Goal: Task Accomplishment & Management: Manage account settings

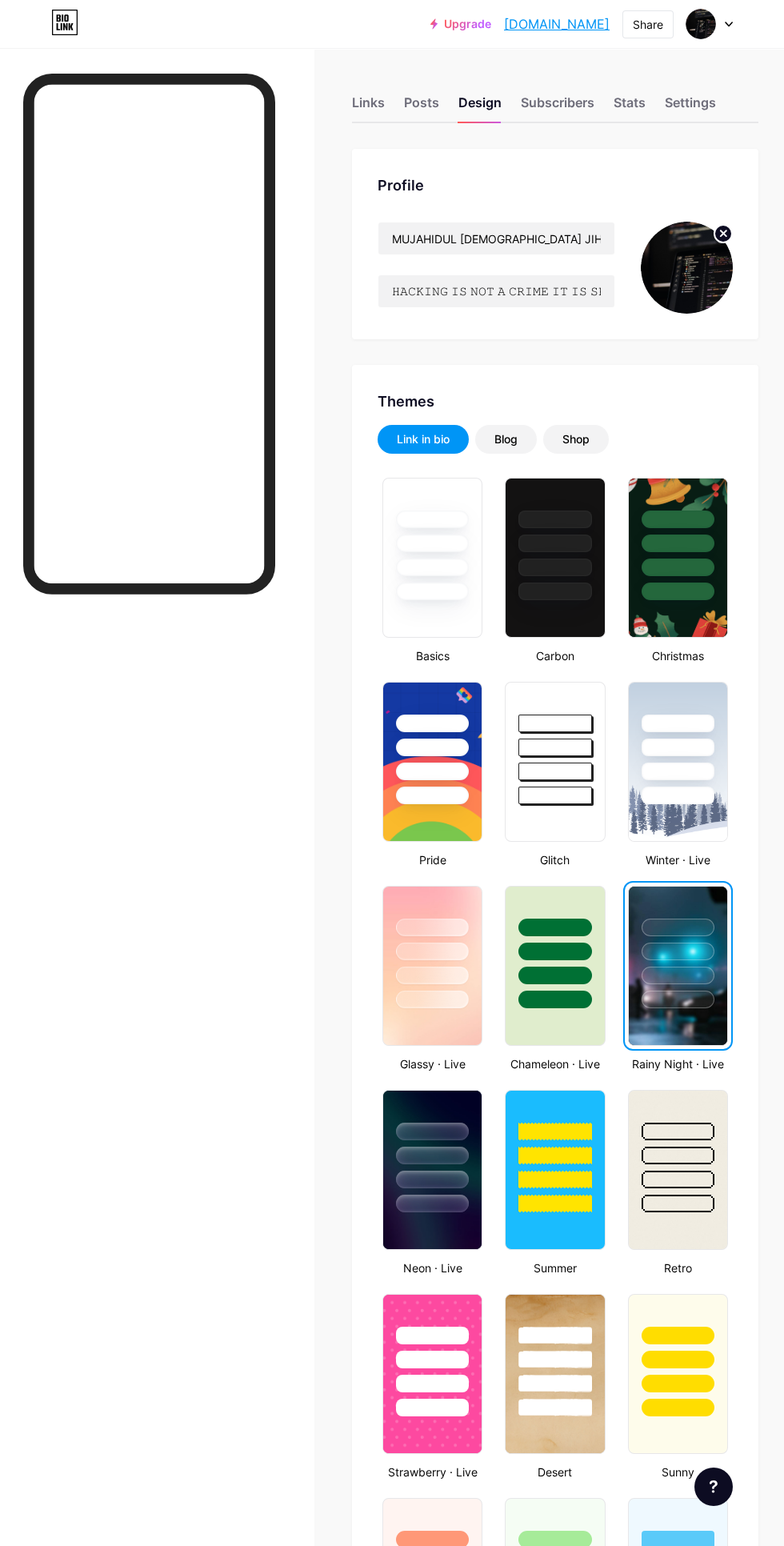
click at [728, 227] on circle at bounding box center [723, 233] width 18 height 18
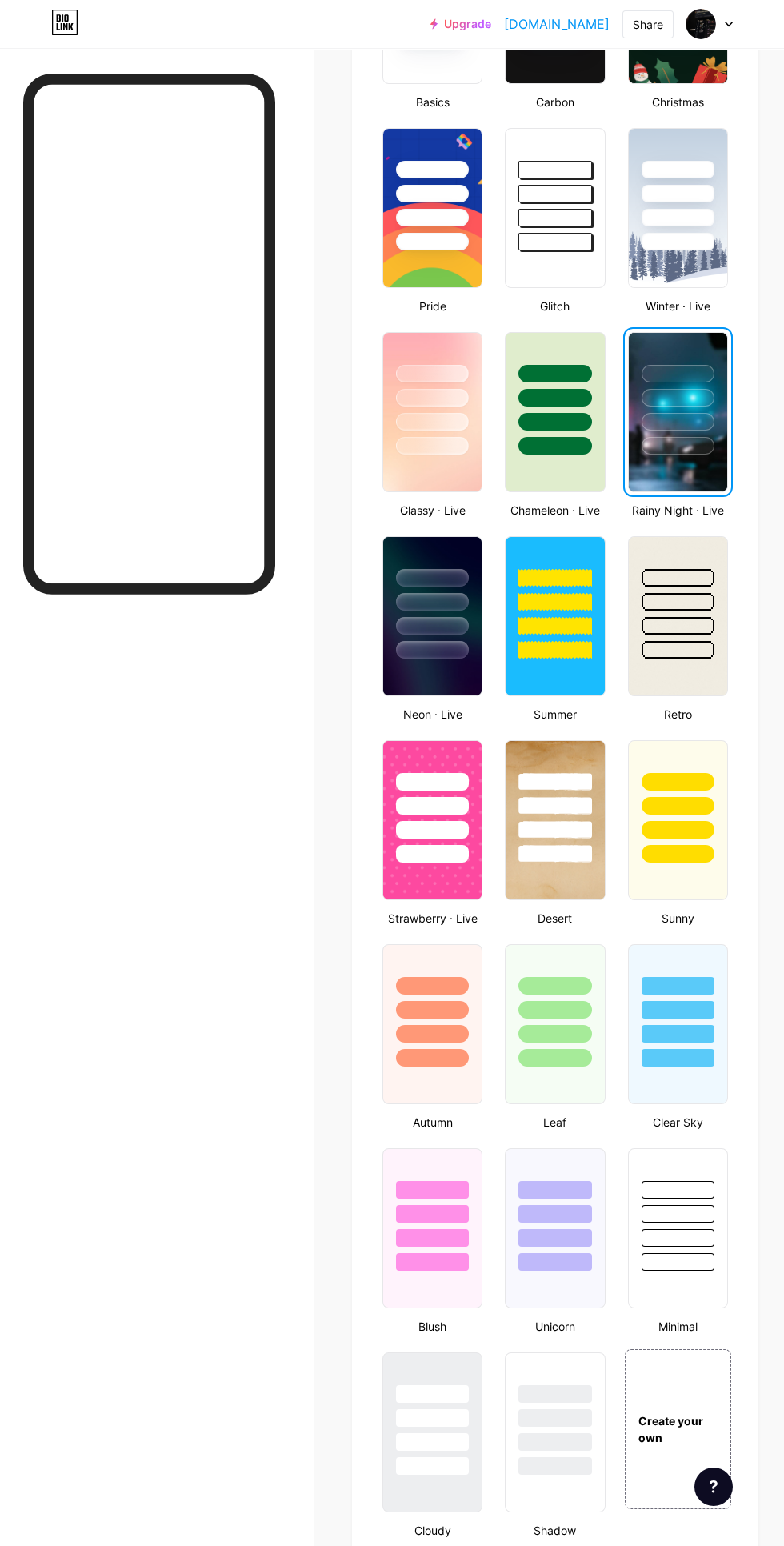
scroll to position [748, 0]
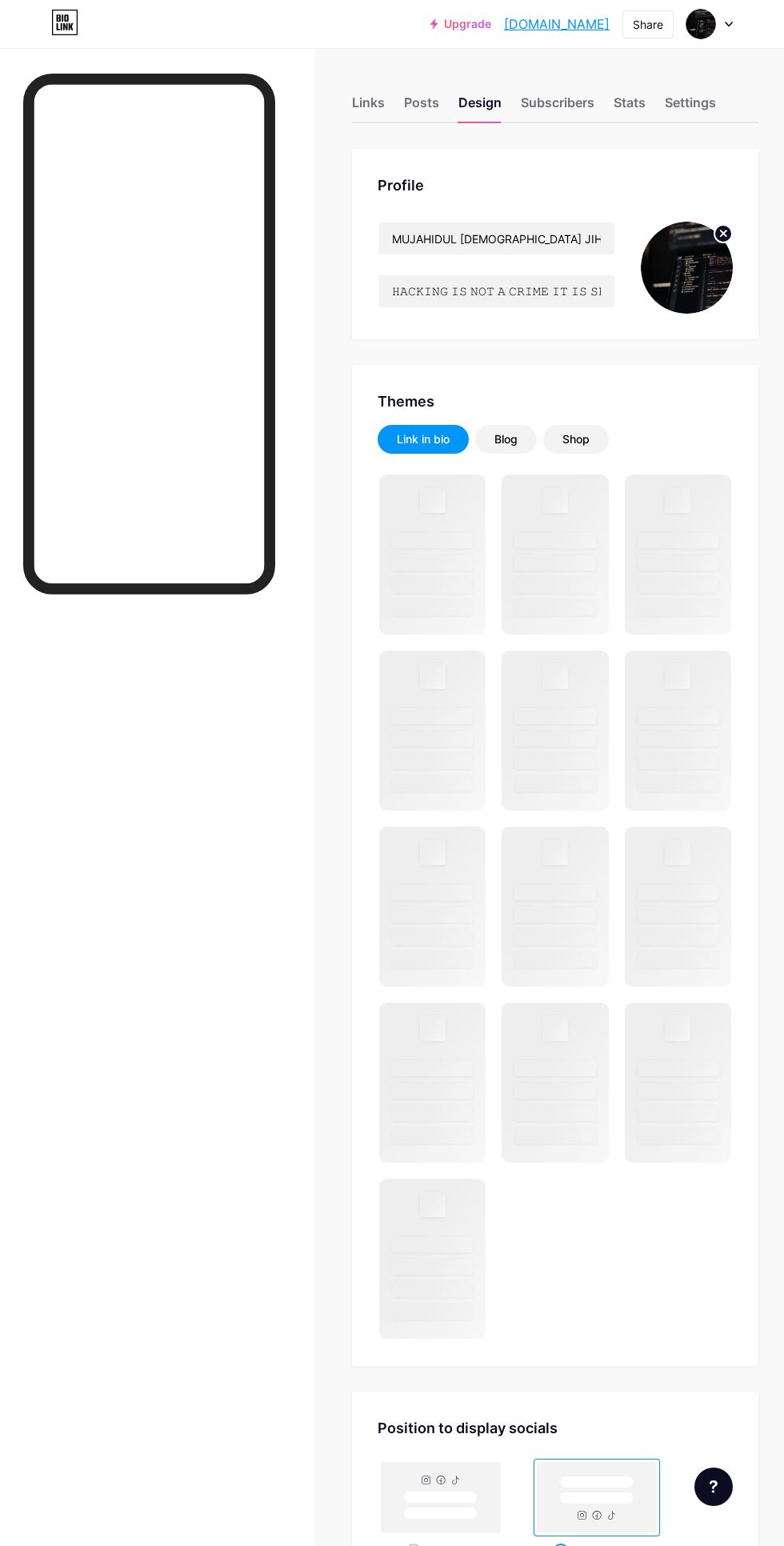
click at [718, 238] on circle at bounding box center [723, 233] width 18 height 18
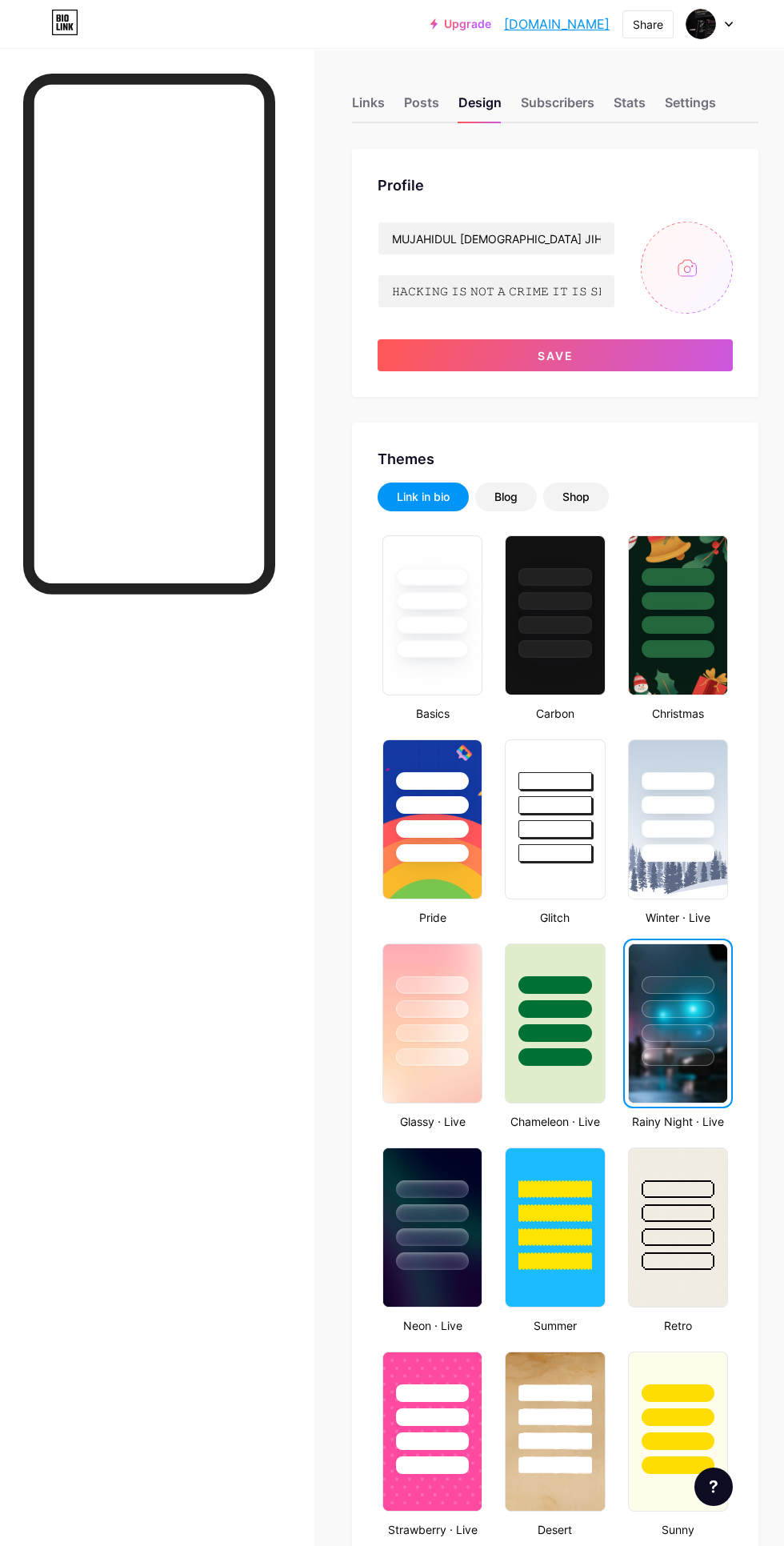
click at [676, 245] on input "file" at bounding box center [686, 267] width 92 height 92
type input "C:\fakepath\retouch_2025091617112326.jpg"
click at [441, 362] on button "Save" at bounding box center [555, 356] width 356 height 32
